Goal: Task Accomplishment & Management: Manage account settings

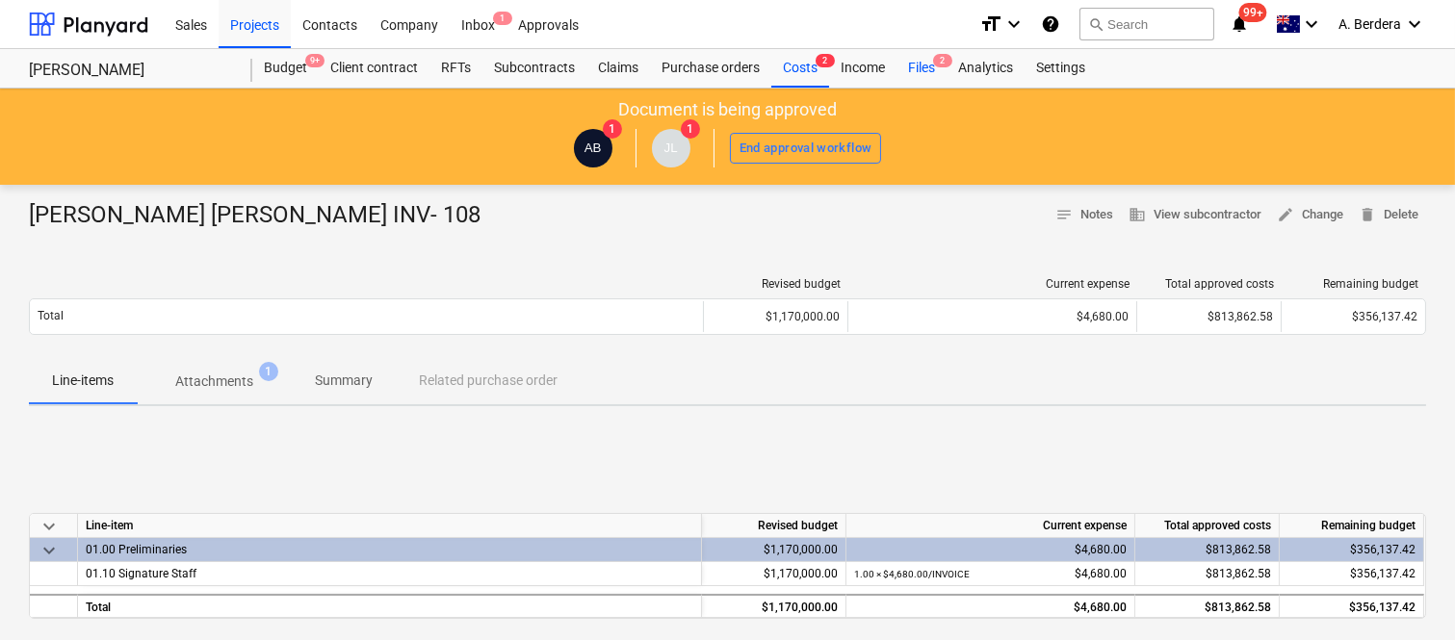
drag, startPoint x: 0, startPoint y: 0, endPoint x: 917, endPoint y: 70, distance: 920.2
click at [917, 70] on div "Files 2" at bounding box center [921, 68] width 50 height 39
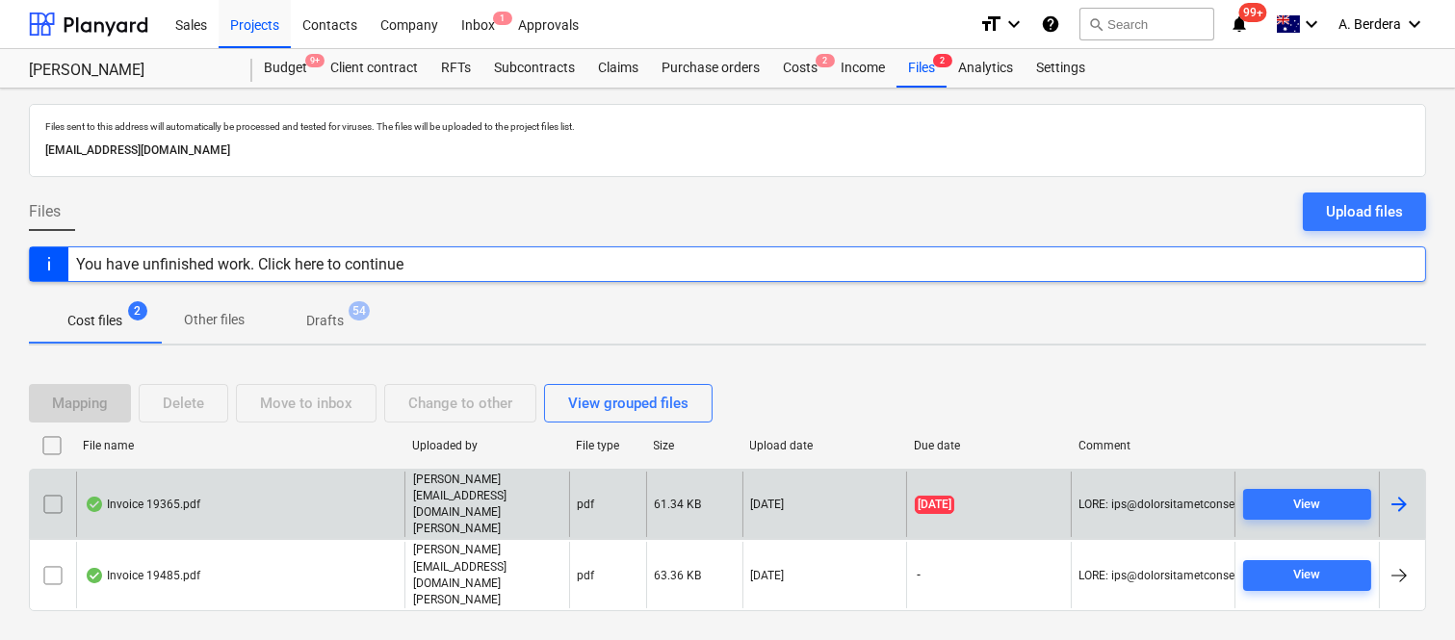
click at [284, 514] on div "Invoice 19365.pdf" at bounding box center [240, 505] width 328 height 66
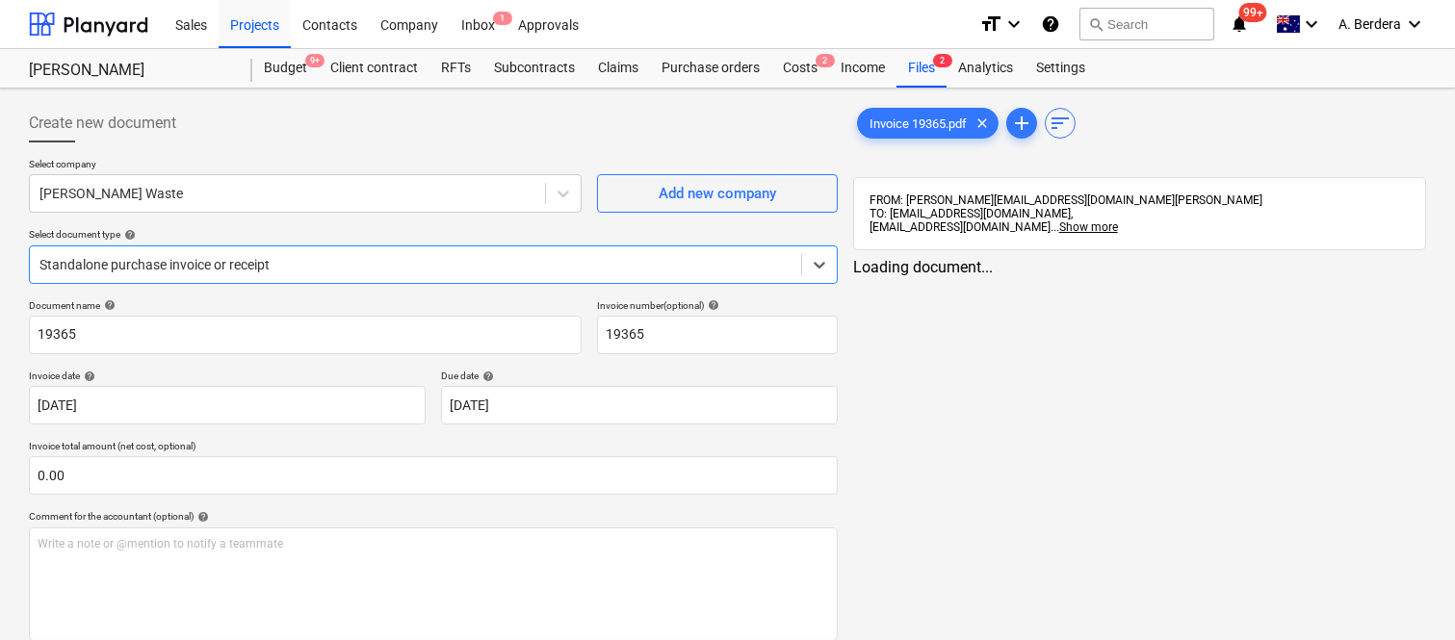
type input "19365"
type input "[DATE]"
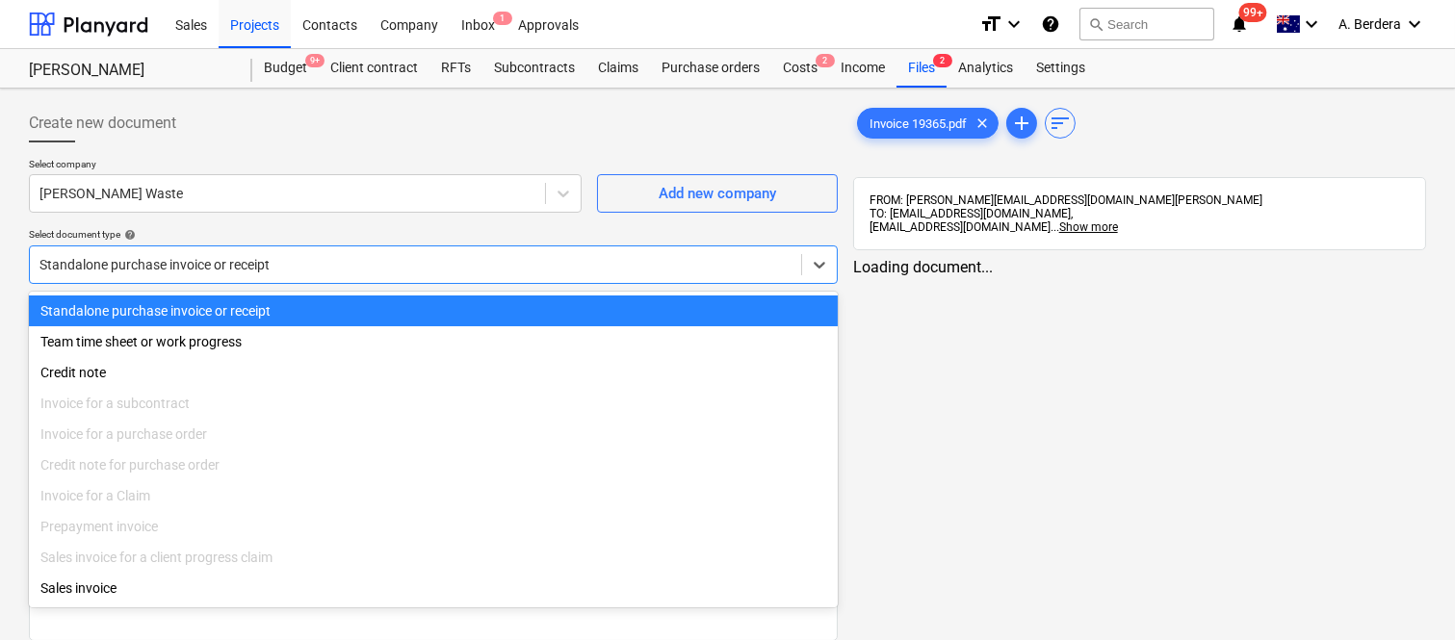
click at [389, 263] on div at bounding box center [415, 264] width 752 height 19
click at [412, 302] on div "Standalone purchase invoice or receipt" at bounding box center [433, 311] width 809 height 31
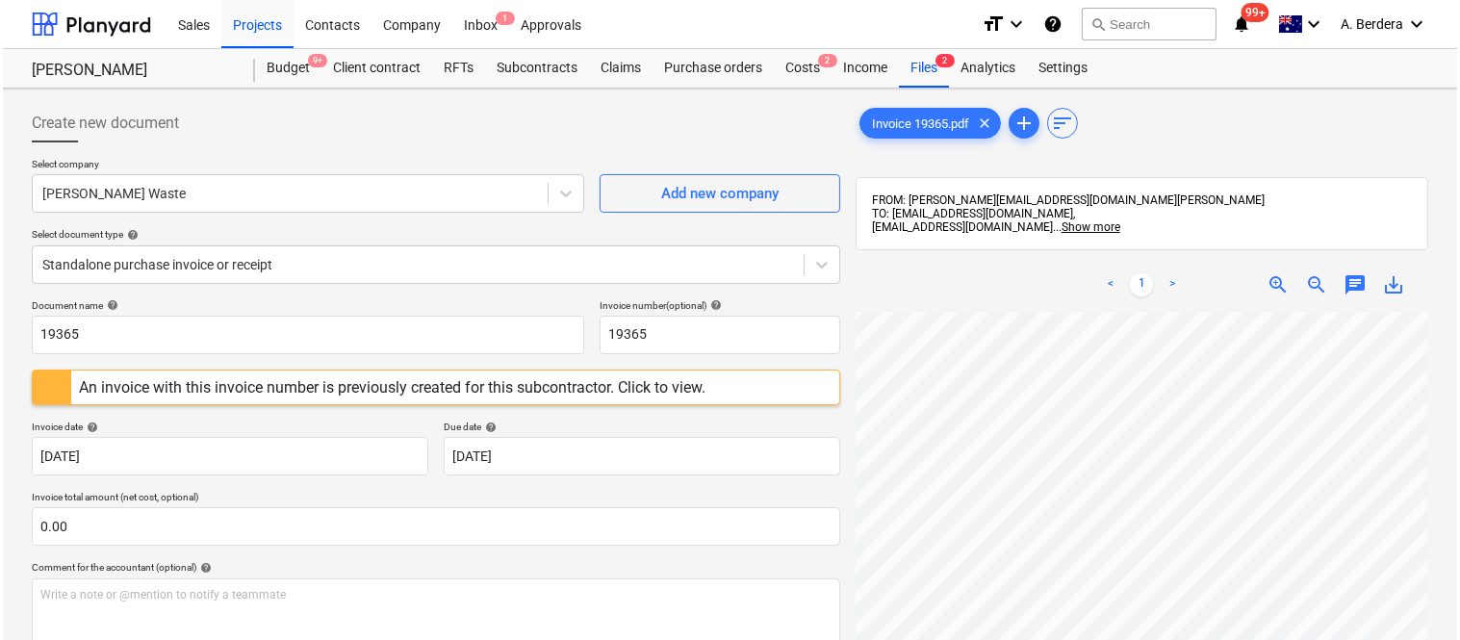
scroll to position [90, 296]
click at [48, 399] on div at bounding box center [49, 388] width 39 height 34
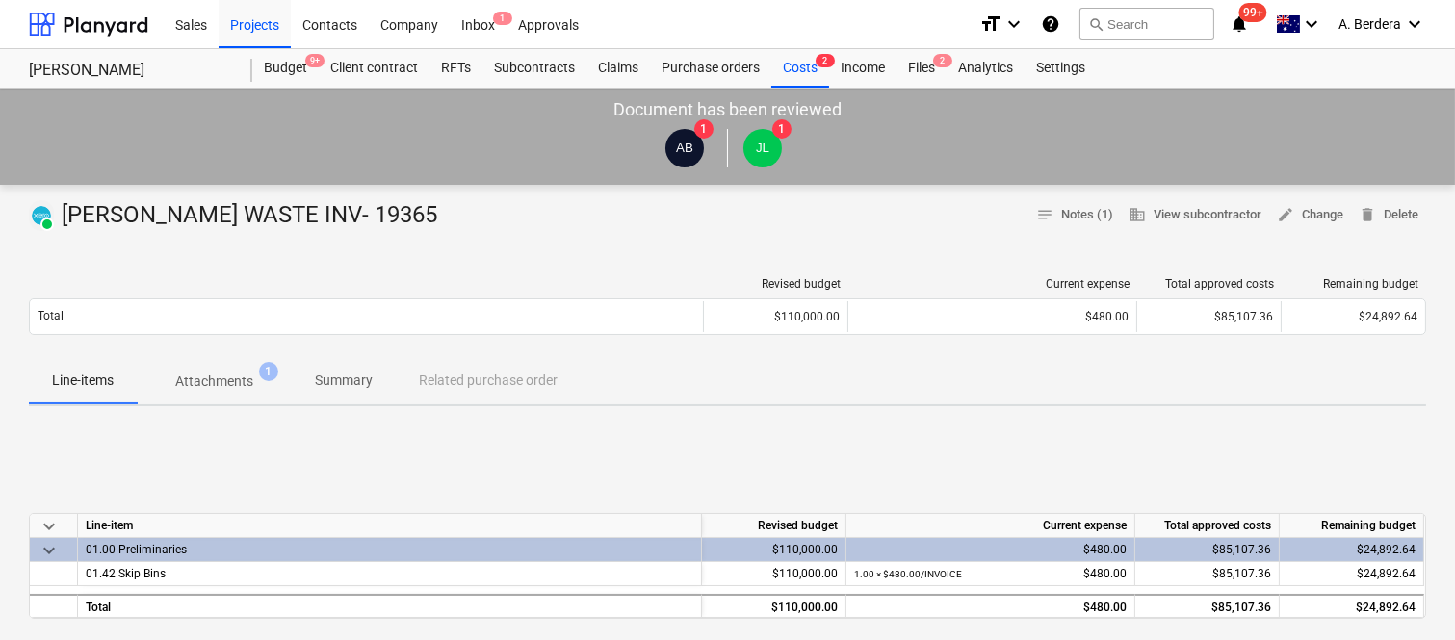
drag, startPoint x: 218, startPoint y: 383, endPoint x: 232, endPoint y: 401, distance: 23.3
click at [218, 383] on p "Attachments" at bounding box center [214, 382] width 78 height 20
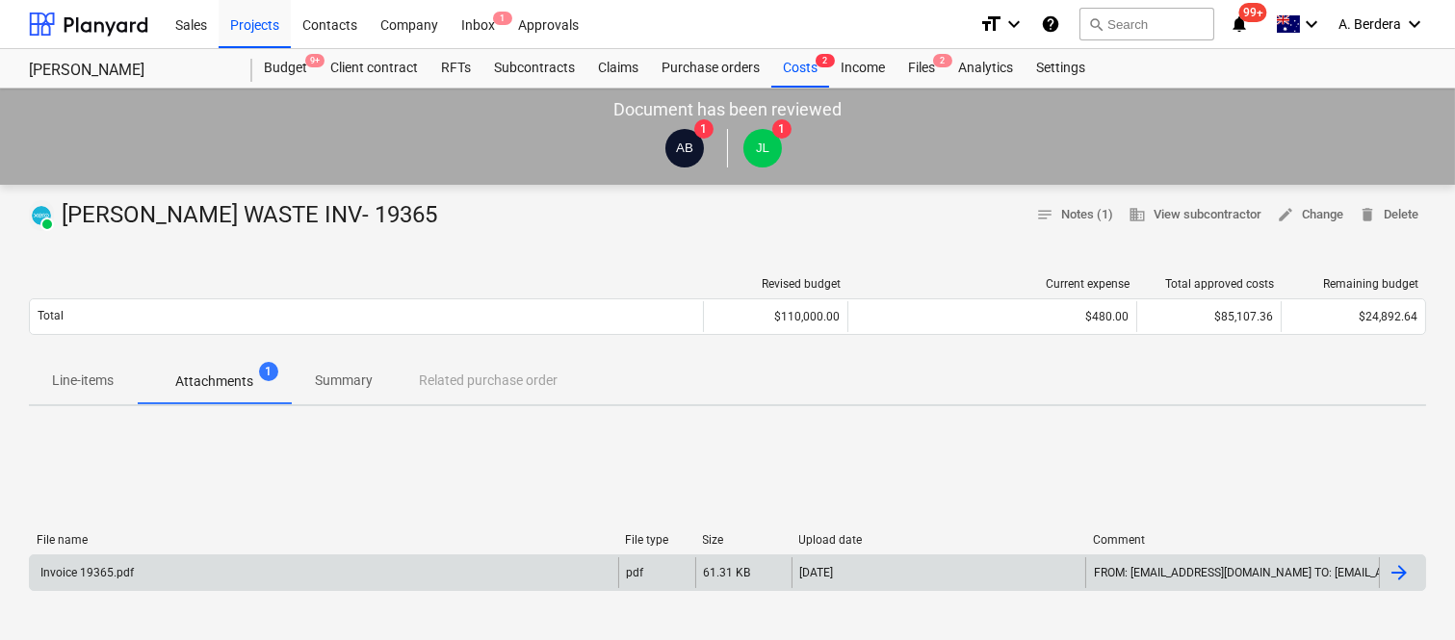
click at [439, 581] on div "Invoice 19365.pdf" at bounding box center [324, 572] width 588 height 31
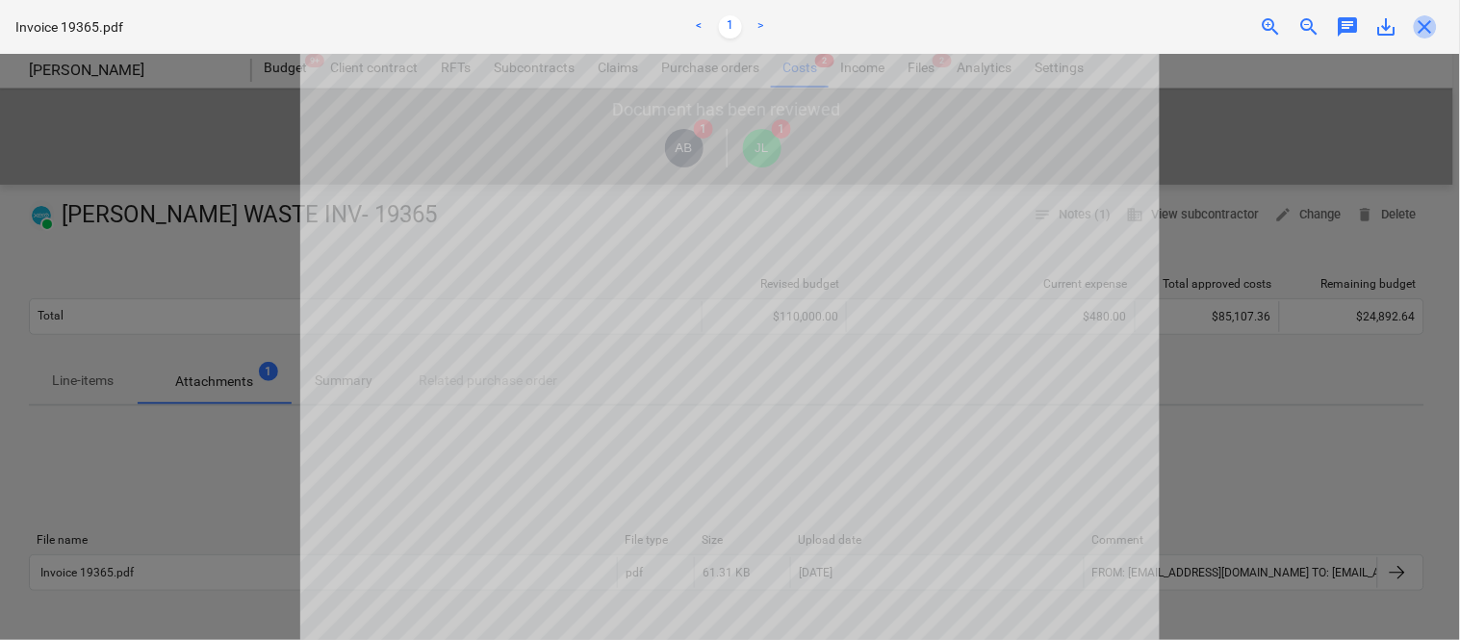
click at [1430, 24] on span "close" at bounding box center [1425, 26] width 23 height 23
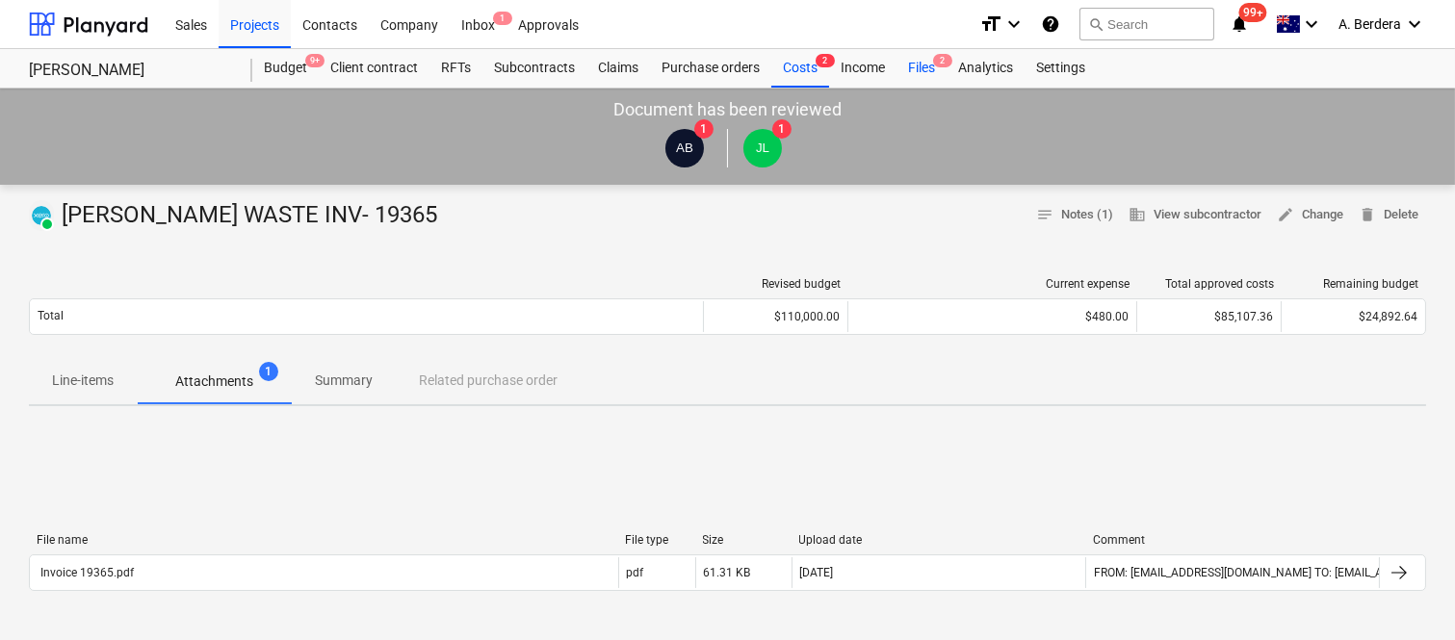
click at [926, 73] on div "Files 2" at bounding box center [921, 68] width 50 height 39
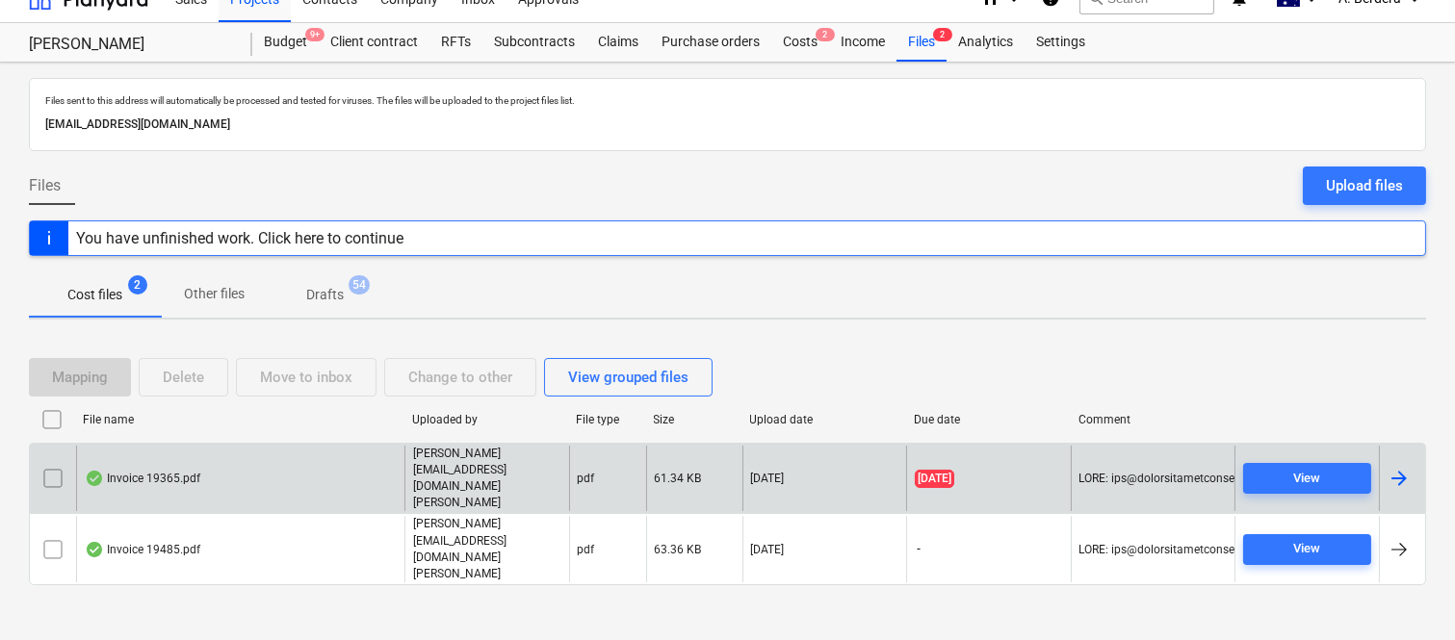
scroll to position [40, 0]
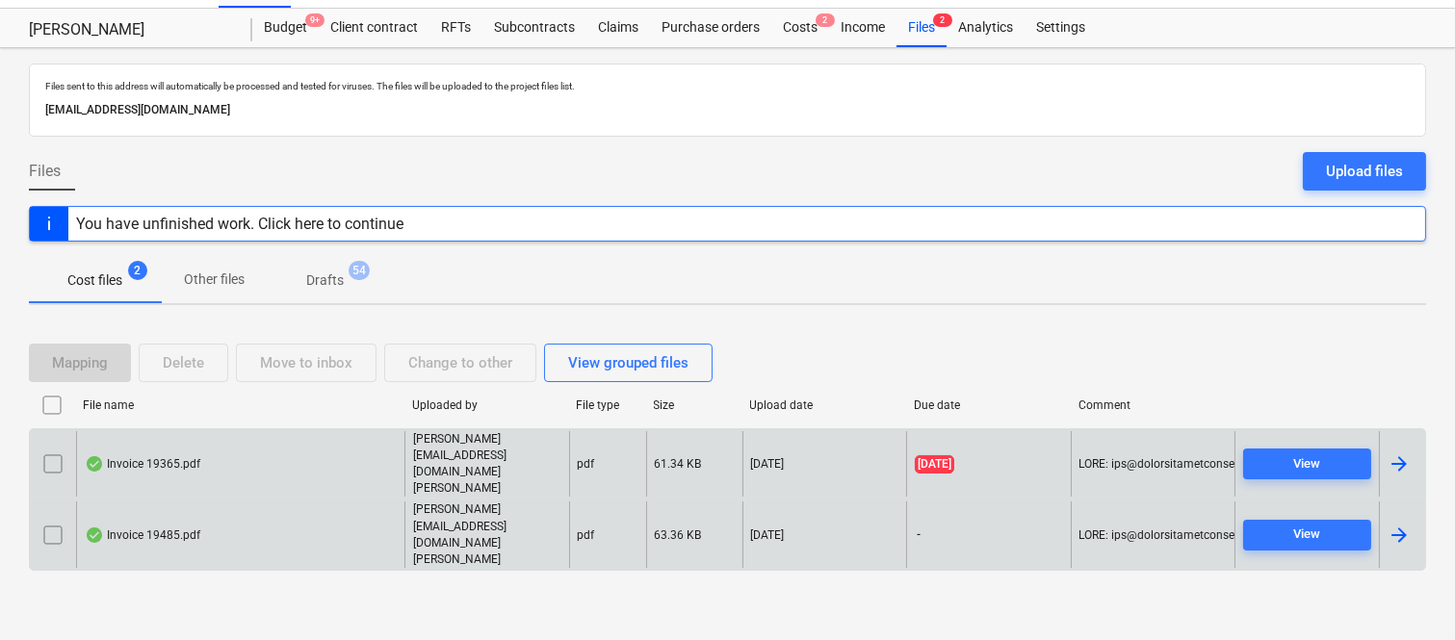
click at [342, 523] on div "Invoice 19485.pdf" at bounding box center [240, 535] width 328 height 66
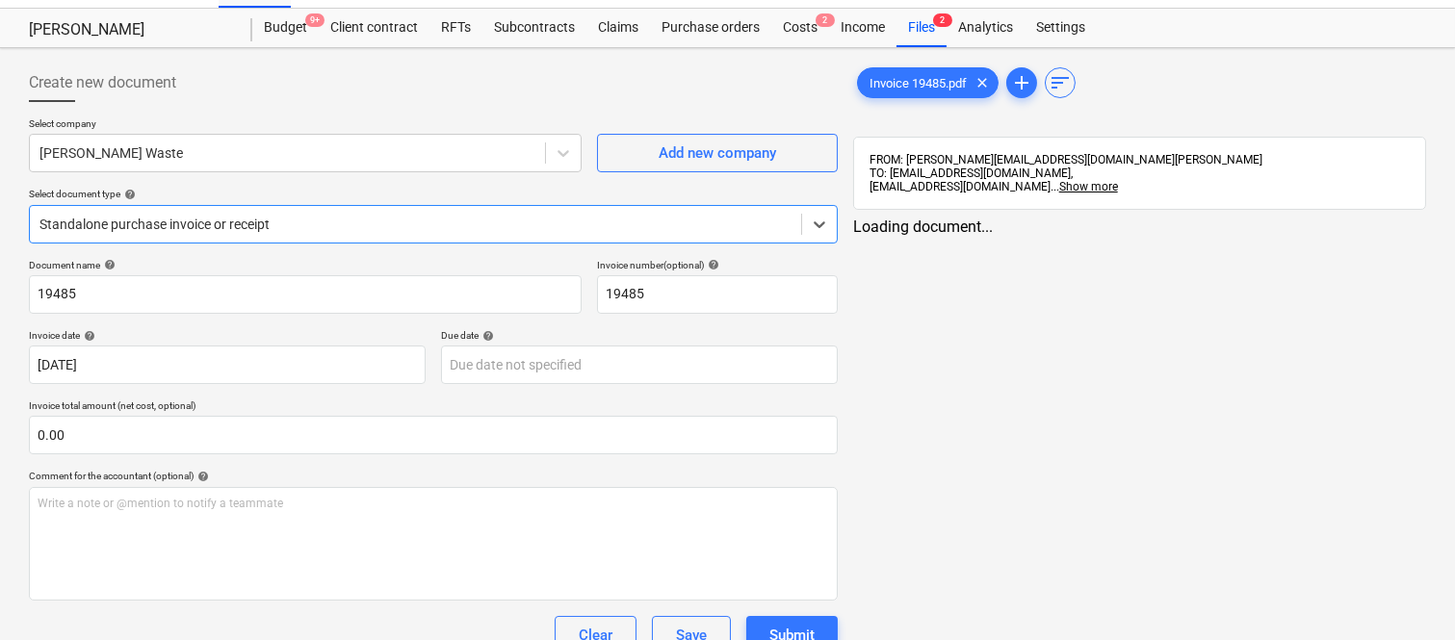
type input "19485"
type input "[DATE]"
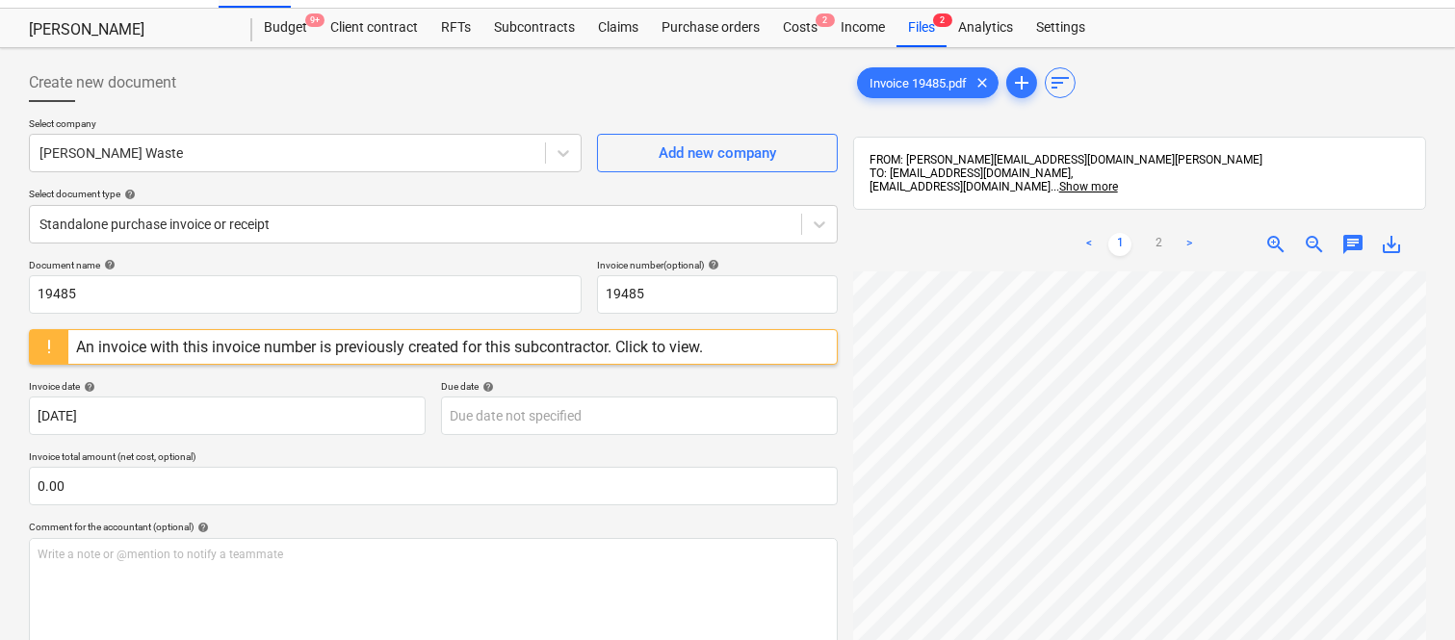
scroll to position [43, 90]
click at [51, 349] on div at bounding box center [49, 347] width 39 height 34
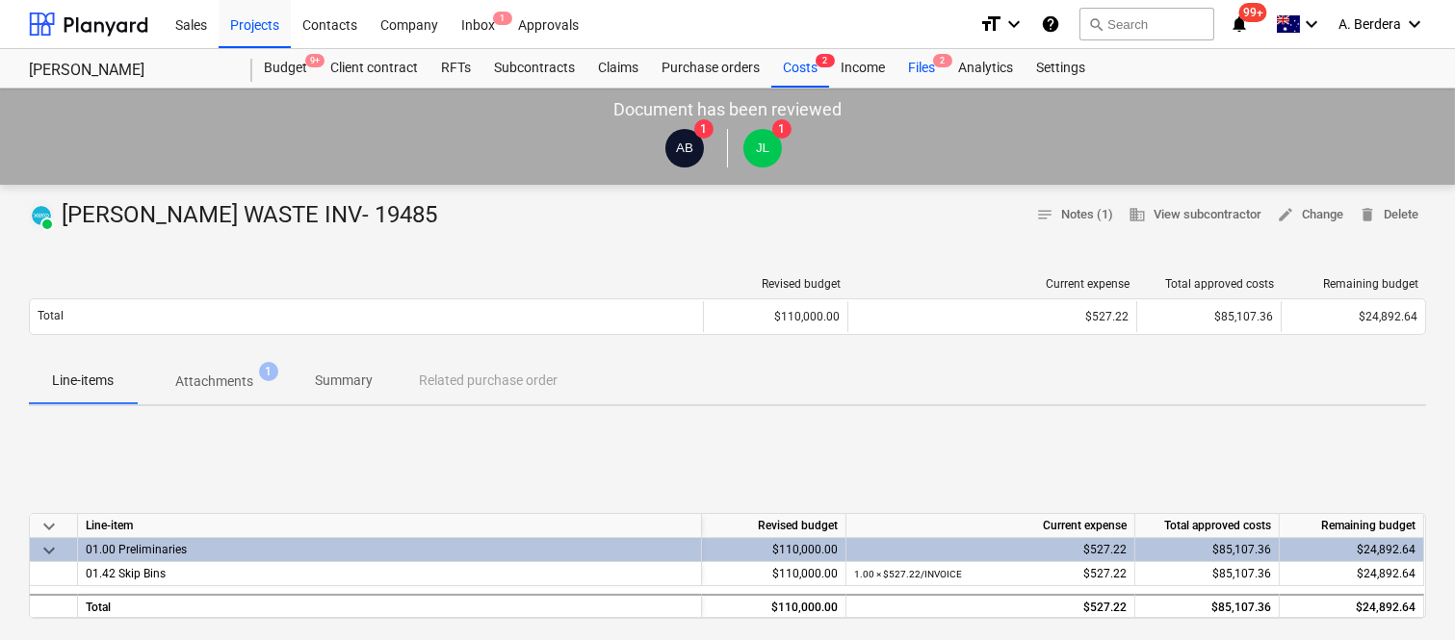
click at [926, 60] on div "Files 2" at bounding box center [921, 68] width 50 height 39
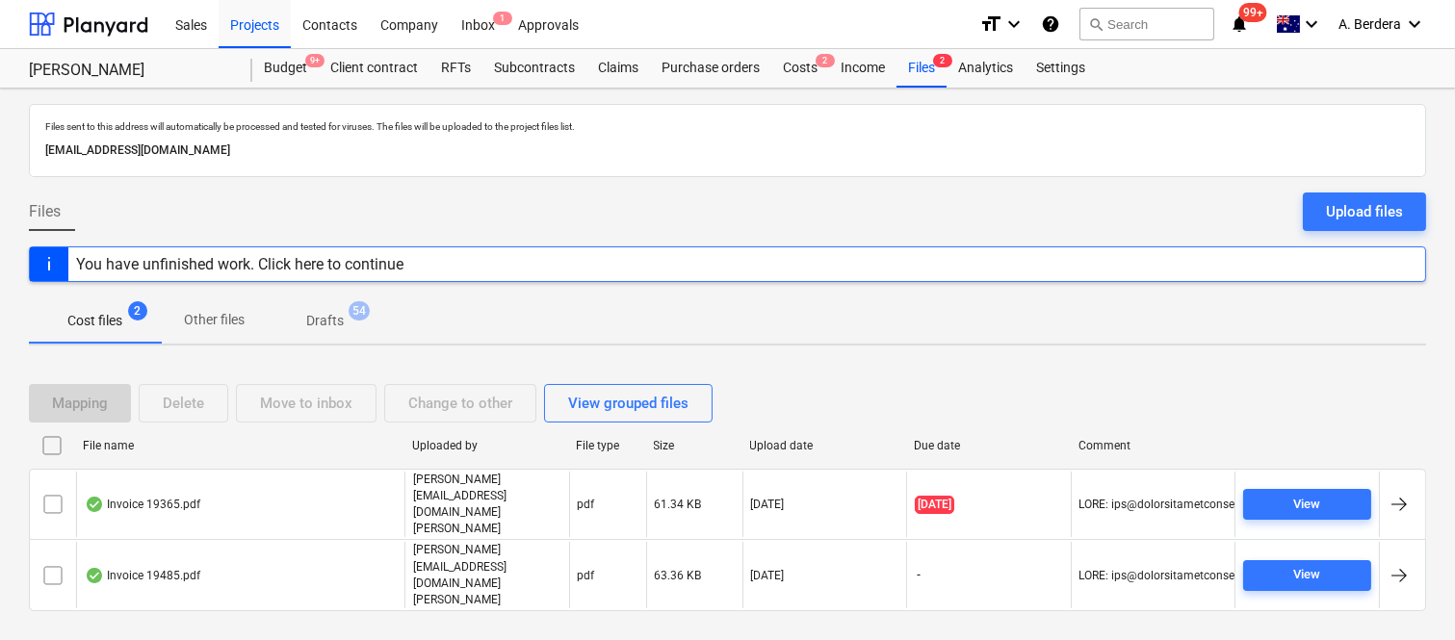
scroll to position [40, 0]
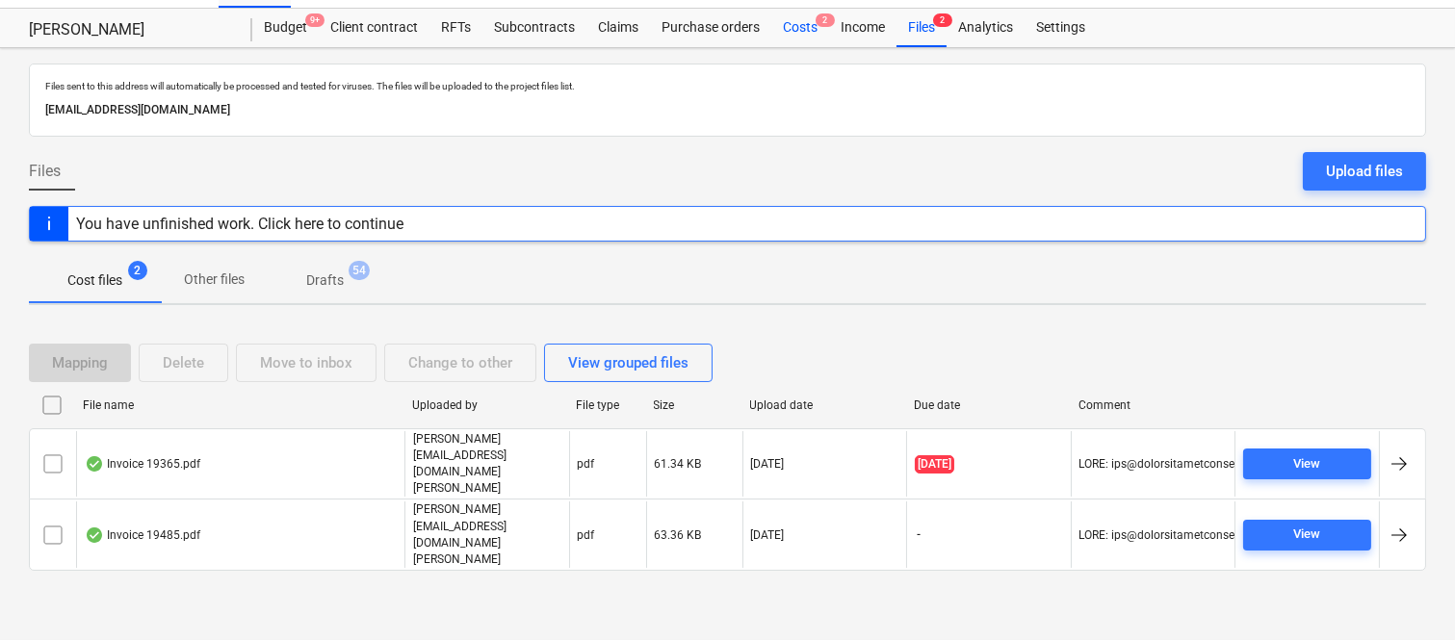
click at [794, 25] on div "Costs 2" at bounding box center [800, 28] width 58 height 39
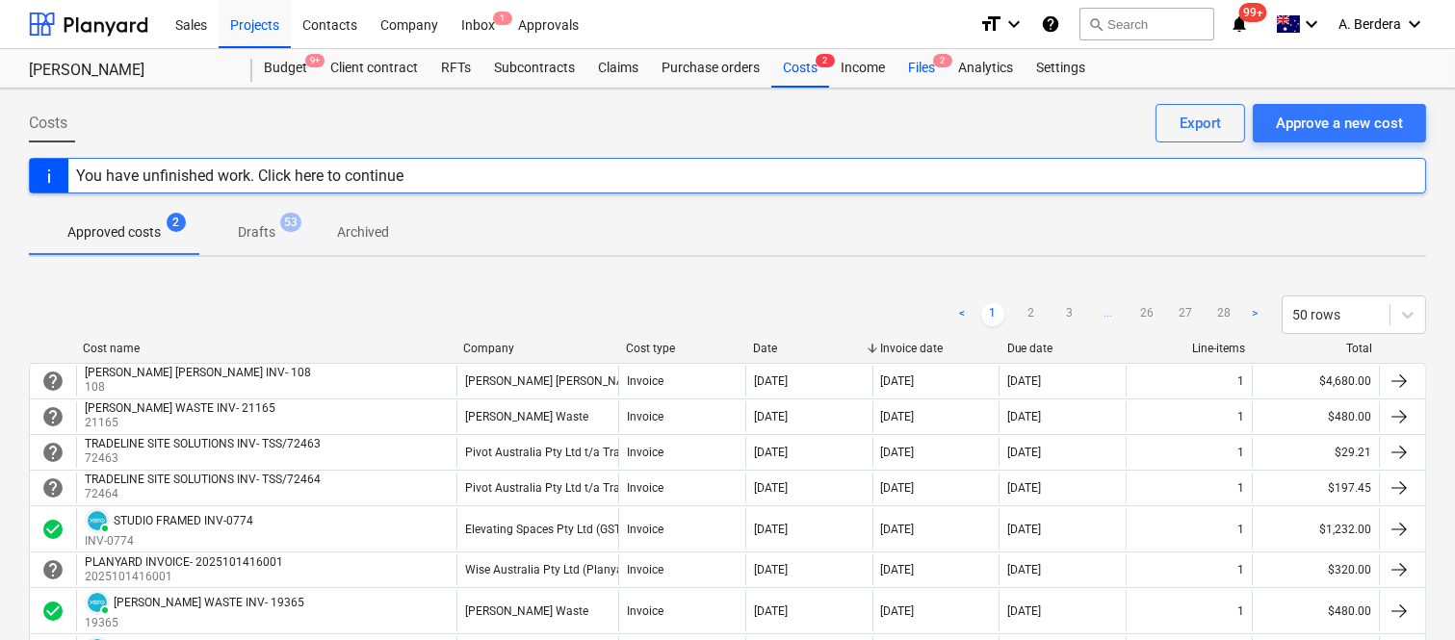
click at [909, 68] on div "Files 2" at bounding box center [921, 68] width 50 height 39
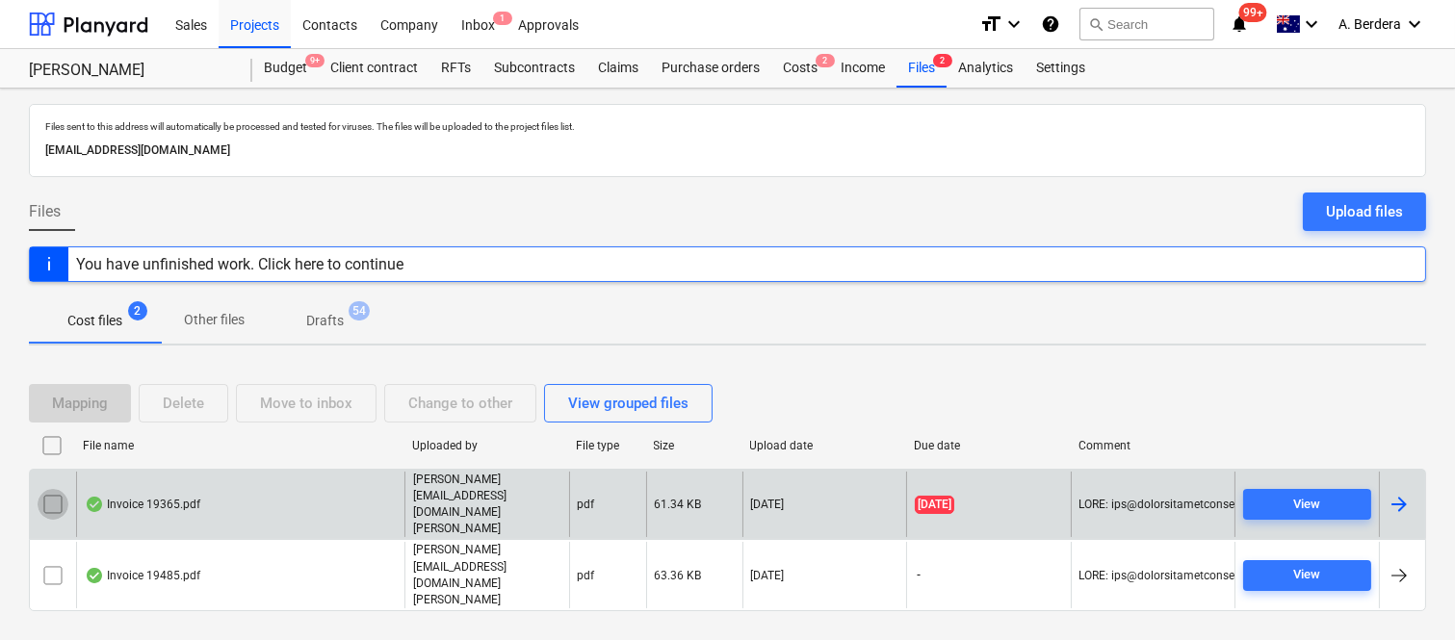
click at [54, 520] on input "checkbox" at bounding box center [53, 504] width 31 height 31
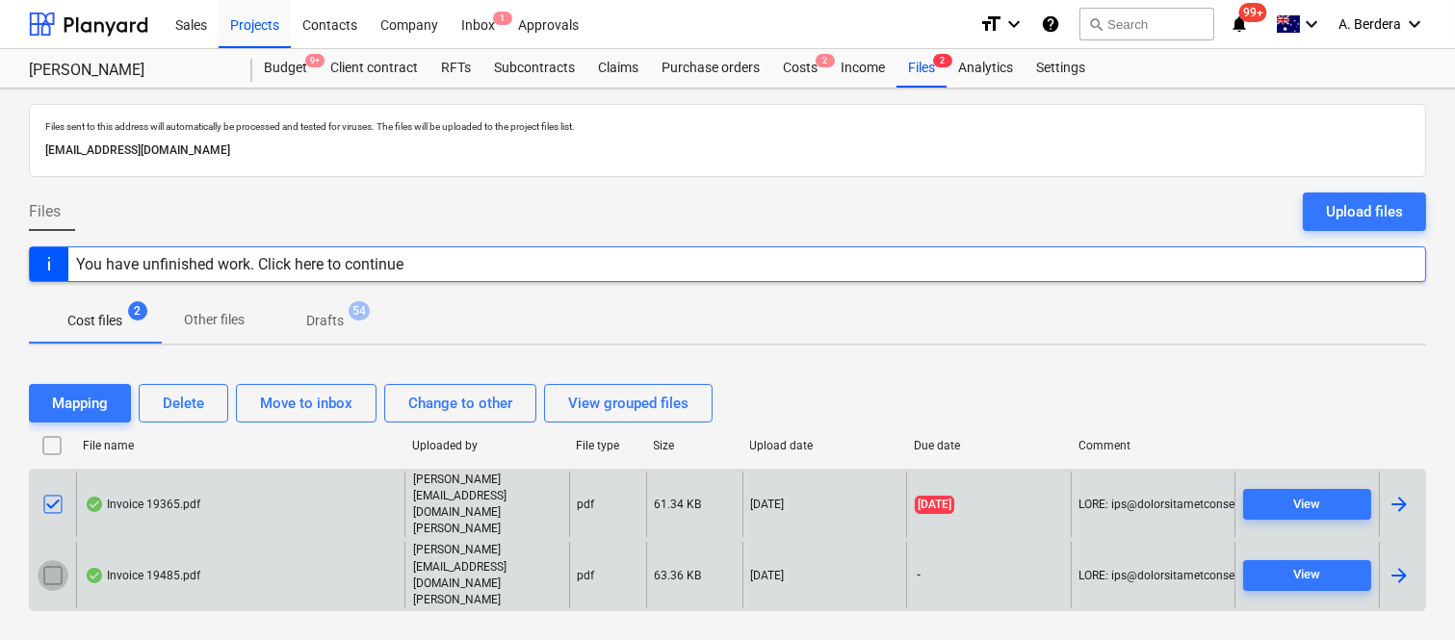
click at [45, 560] on input "checkbox" at bounding box center [53, 575] width 31 height 31
click at [185, 416] on div "Delete" at bounding box center [183, 403] width 41 height 25
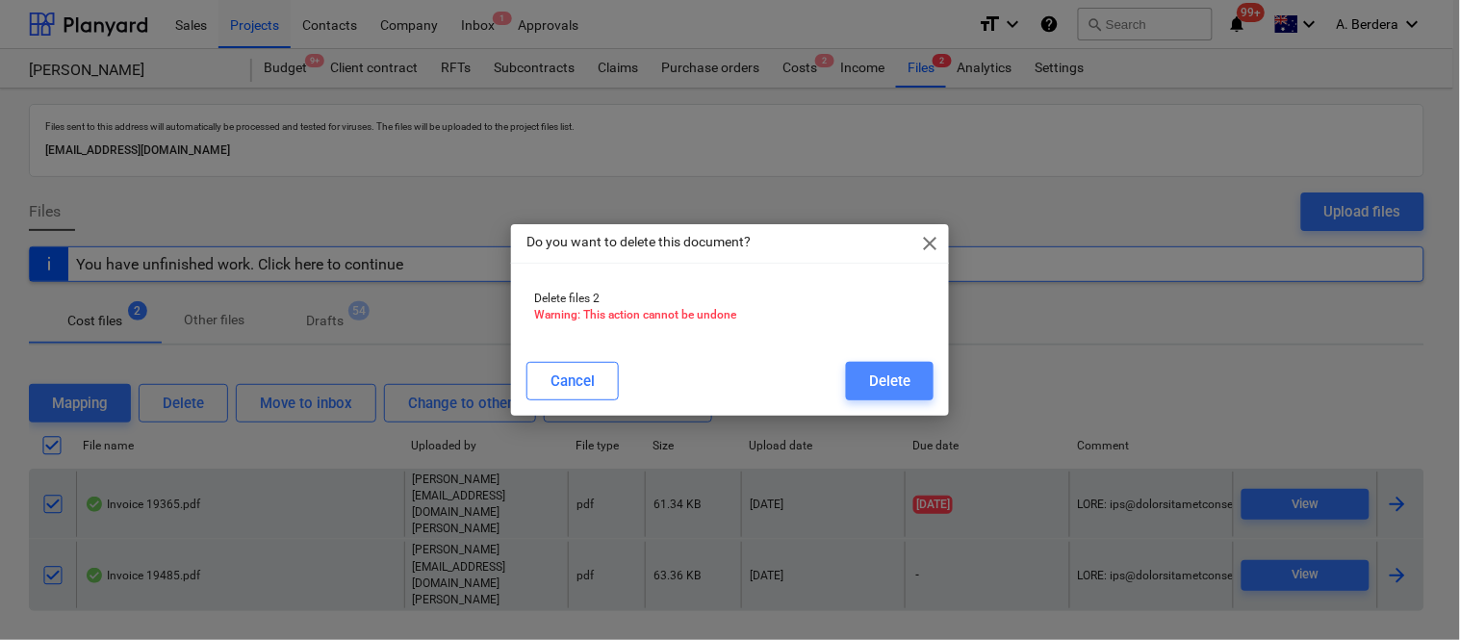
click at [913, 380] on button "Delete" at bounding box center [890, 381] width 88 height 39
